Goal: Information Seeking & Learning: Learn about a topic

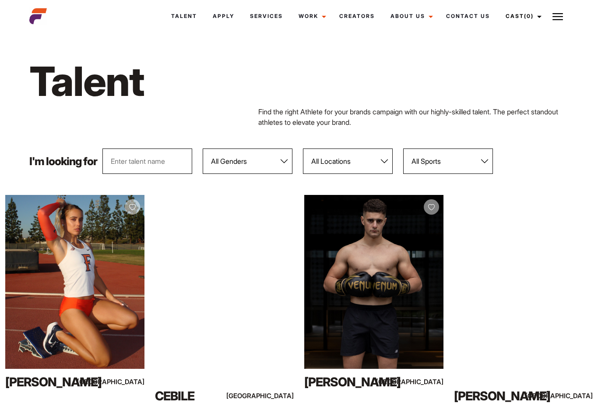
click at [286, 162] on select "All Genders Female Male" at bounding box center [248, 160] width 90 height 25
select select "103"
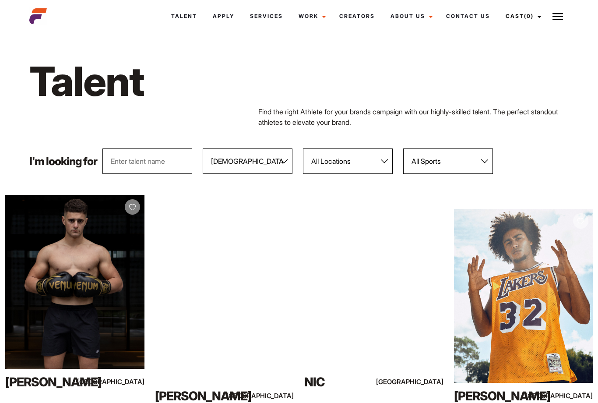
click at [383, 161] on select "All Locations Adelaide Brisbane Darwin Gold Coast Melbourne Perth Sunshine Coas…" at bounding box center [348, 160] width 90 height 25
select select "600"
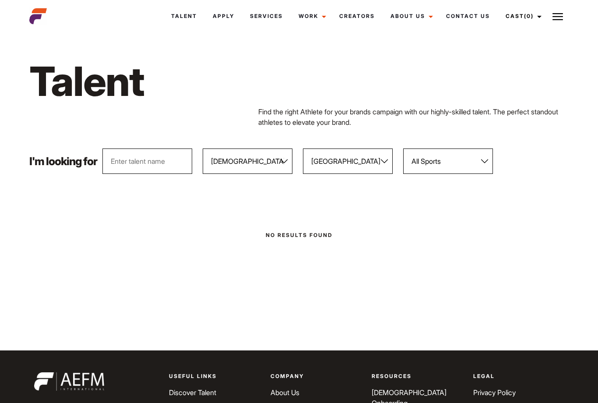
click at [389, 161] on select "All Locations Adelaide Brisbane Darwin Gold Coast Melbourne Perth Sunshine Coas…" at bounding box center [348, 160] width 90 height 25
select select
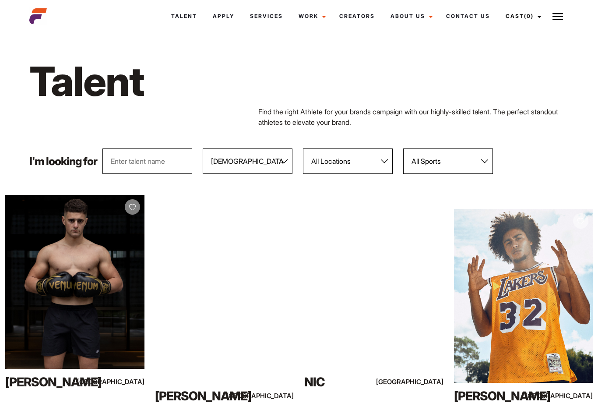
click at [163, 165] on input "text" at bounding box center [148, 160] width 90 height 25
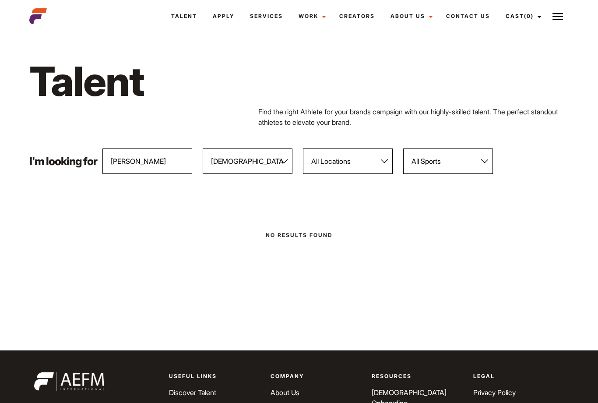
click at [147, 164] on input "Riley" at bounding box center [148, 160] width 90 height 25
type input "R"
type input "Paul riley"
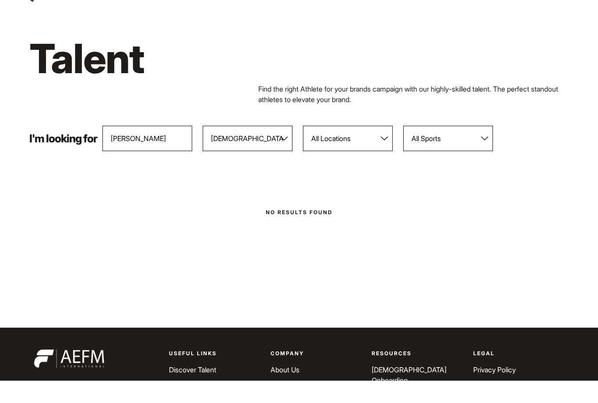
scroll to position [155, 0]
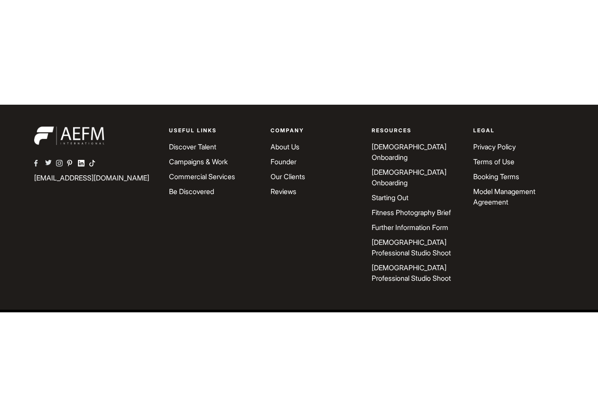
click at [417, 233] on link "Male Onboarding" at bounding box center [409, 242] width 75 height 19
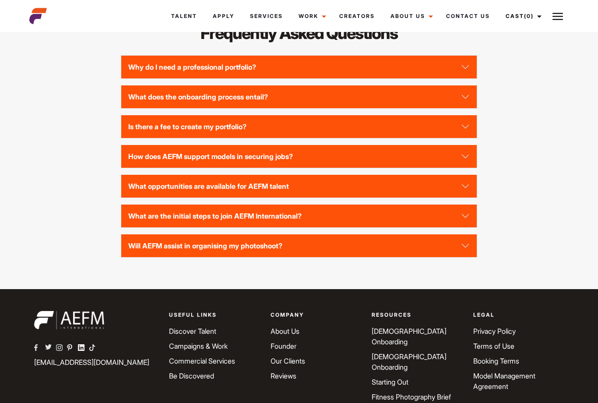
scroll to position [1910, 0]
click at [248, 138] on button "Is there a fee to create my portfolio?" at bounding box center [299, 126] width 356 height 23
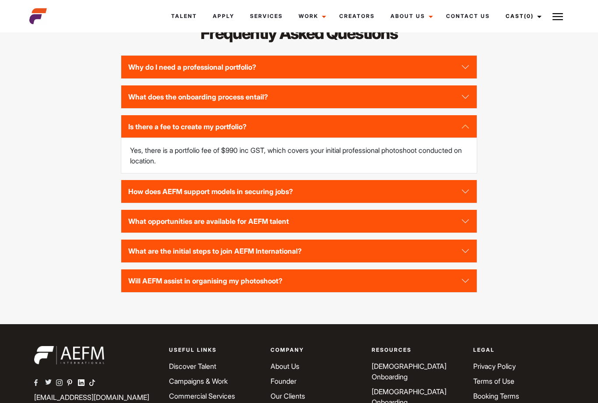
click at [445, 203] on button "How does AEFM support models in securing jobs?" at bounding box center [299, 191] width 356 height 23
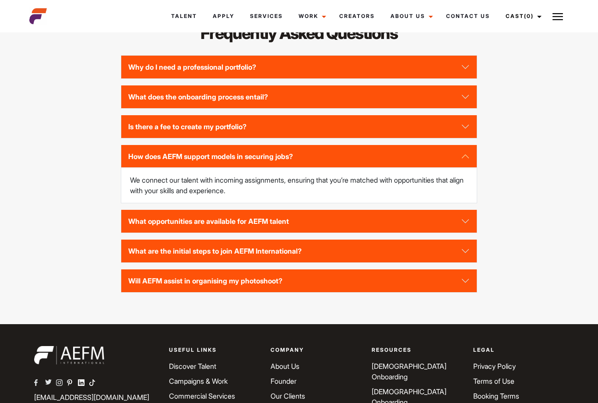
click at [461, 233] on button "What opportunities are available for AEFM talent" at bounding box center [299, 221] width 356 height 23
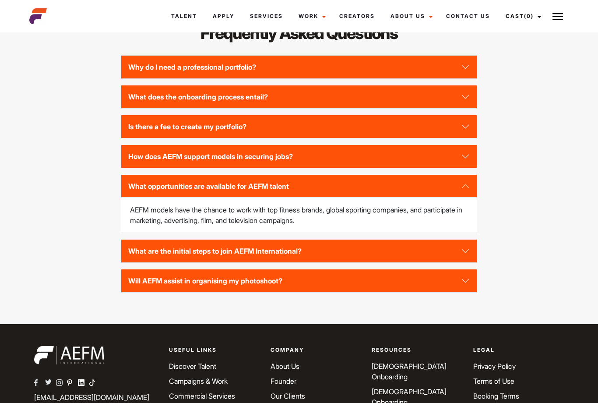
click at [189, 14] on link "Talent" at bounding box center [184, 16] width 42 height 24
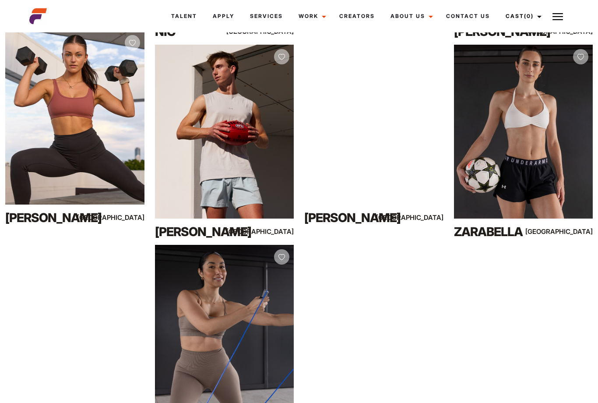
scroll to position [704, 0]
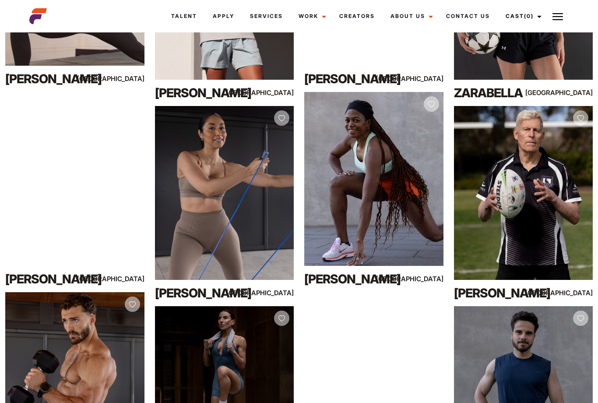
click at [548, 239] on div "View Profile" at bounding box center [523, 193] width 139 height 174
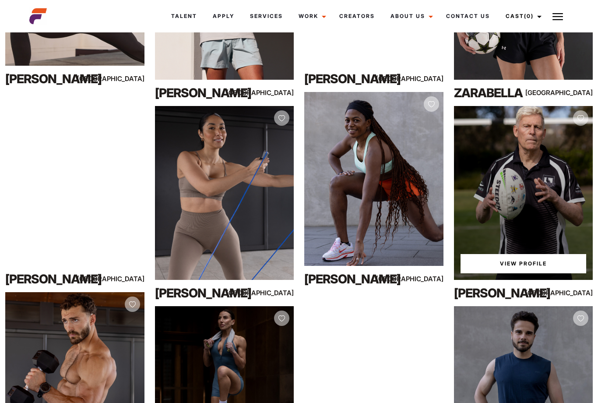
click at [542, 268] on link "View Profile" at bounding box center [524, 263] width 126 height 19
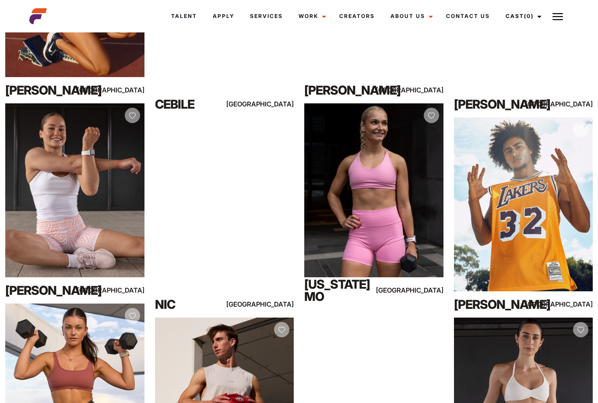
scroll to position [294, 0]
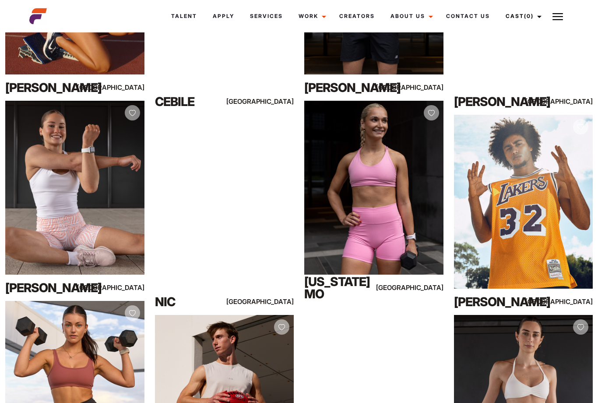
click at [382, 198] on div "View Profile" at bounding box center [373, 188] width 139 height 174
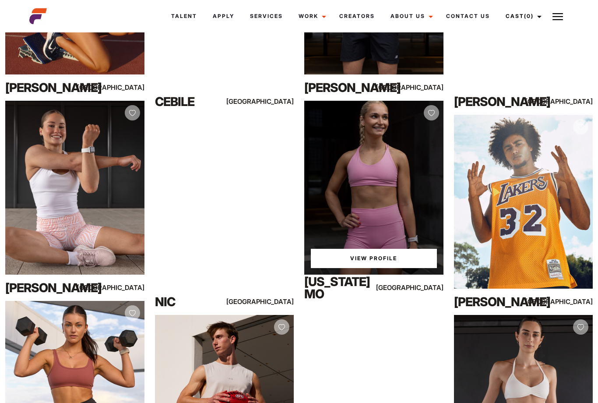
click at [387, 200] on div "View Profile" at bounding box center [373, 188] width 139 height 174
click at [394, 258] on link "View Profile" at bounding box center [374, 258] width 126 height 19
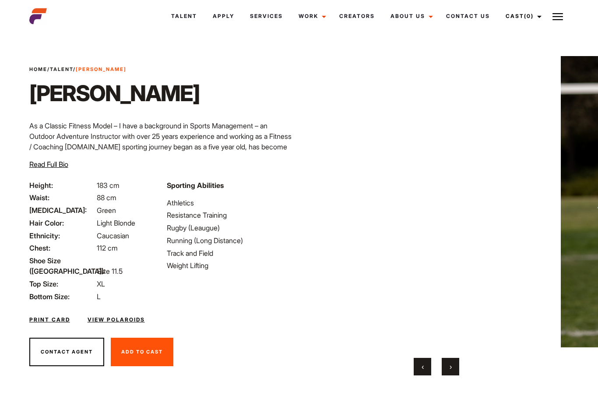
click at [534, 364] on div "‹ ›" at bounding box center [436, 367] width 233 height 18
click at [60, 161] on span "Read Full Bio" at bounding box center [48, 164] width 39 height 9
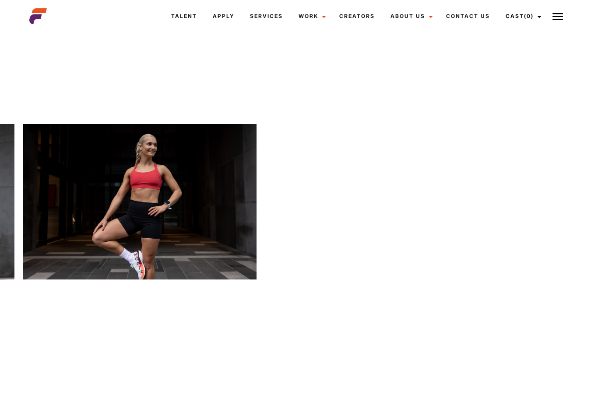
scroll to position [0, 781]
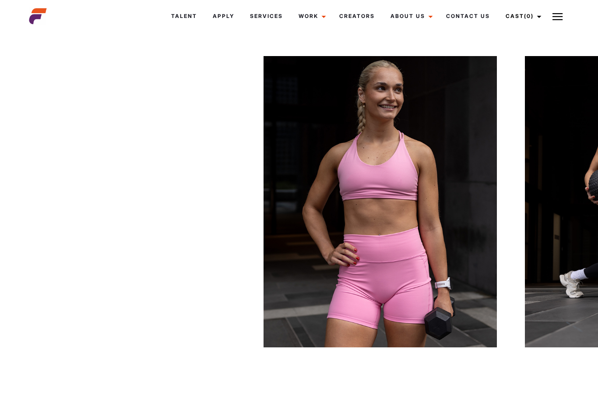
click at [186, 15] on link "Talent" at bounding box center [184, 16] width 42 height 24
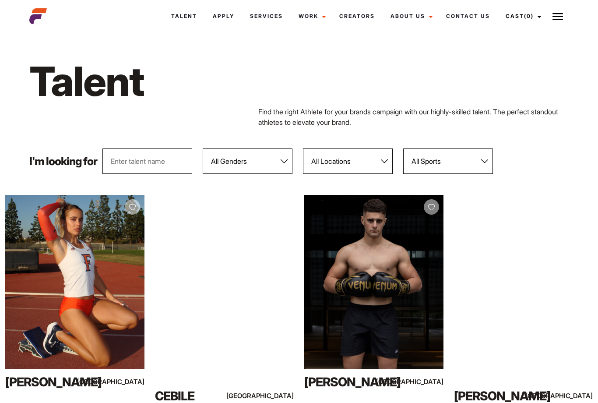
click at [95, 307] on div "View Profile" at bounding box center [74, 282] width 139 height 174
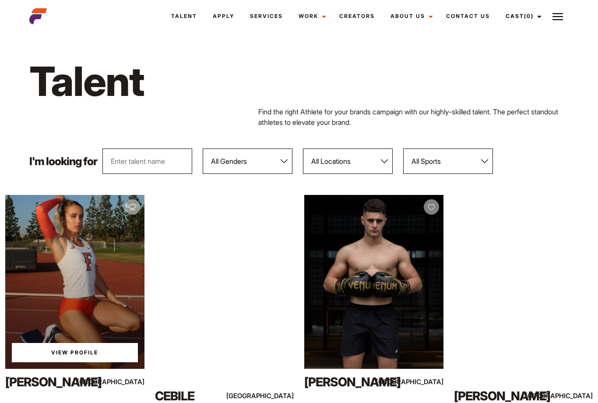
click at [96, 352] on link "View Profile" at bounding box center [75, 352] width 126 height 19
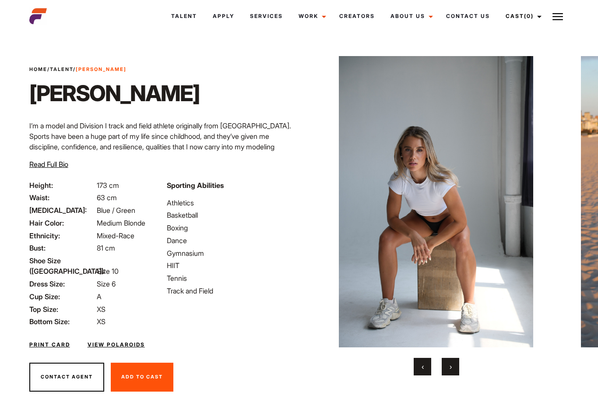
click at [53, 169] on button "Read Full Bio Hide Full Bio" at bounding box center [48, 164] width 39 height 11
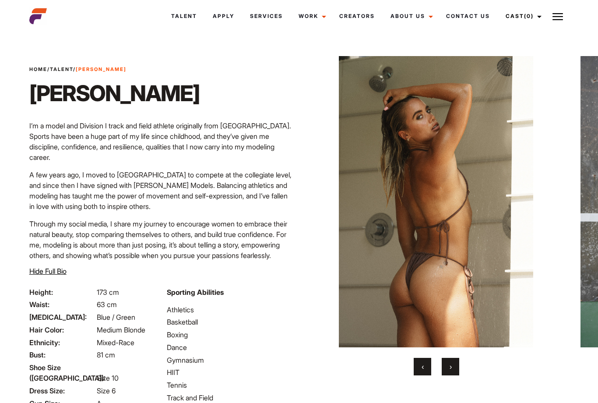
click at [467, 274] on img at bounding box center [436, 201] width 233 height 291
click at [475, 282] on img at bounding box center [436, 201] width 233 height 291
